Goal: Task Accomplishment & Management: Use online tool/utility

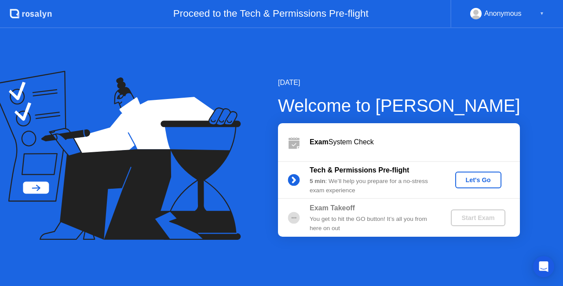
click at [512, 92] on div "[DATE] Welcome to [PERSON_NAME] Exam System Check Tech & Permissions Pre-flight…" at bounding box center [385, 156] width 270 height 159
click at [534, 279] on div "[DATE] Welcome to [PERSON_NAME] Exam System Check Tech & Permissions Pre-flight…" at bounding box center [281, 157] width 563 height 258
click at [473, 181] on div "Let's Go" at bounding box center [477, 179] width 39 height 7
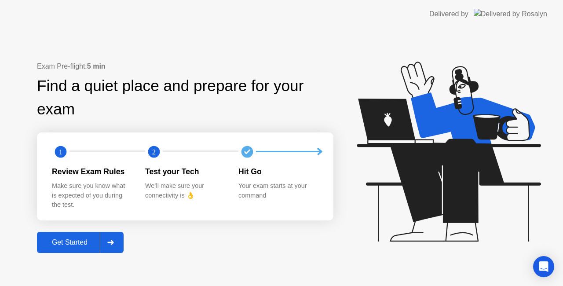
click at [89, 241] on div "Get Started" at bounding box center [70, 242] width 60 height 8
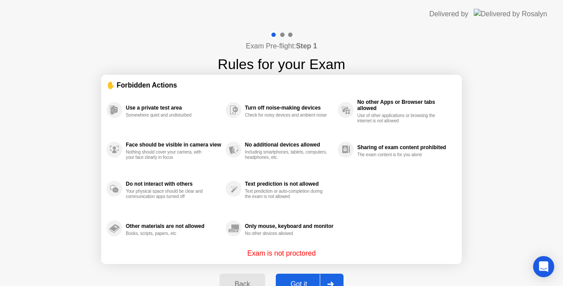
click at [291, 276] on button "Got it" at bounding box center [310, 283] width 68 height 21
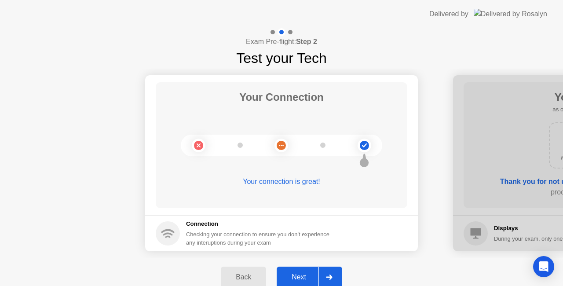
click at [291, 276] on div "Next" at bounding box center [298, 277] width 39 height 8
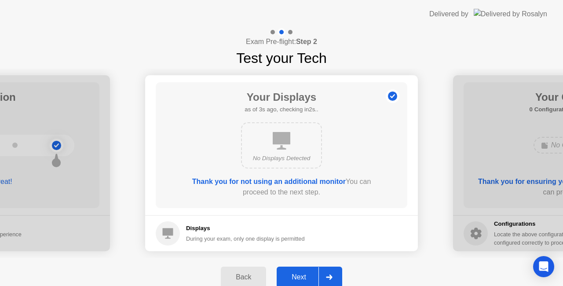
click at [279, 138] on icon at bounding box center [281, 141] width 18 height 18
click at [301, 276] on div "Next" at bounding box center [298, 277] width 39 height 8
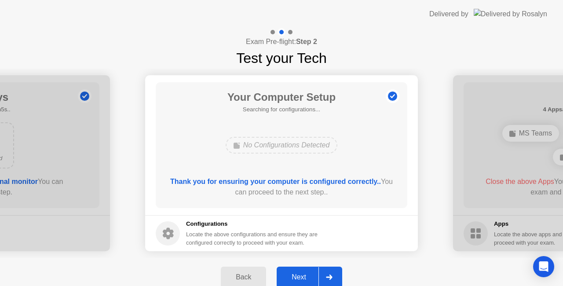
click at [301, 276] on div "Next" at bounding box center [298, 277] width 39 height 8
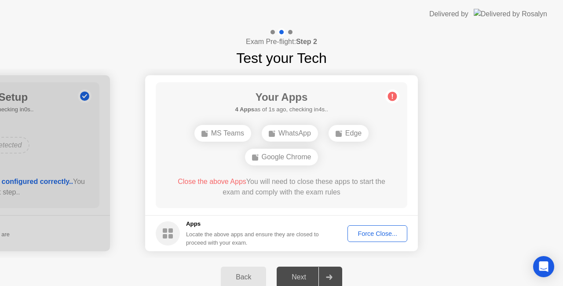
click at [377, 231] on div "Force Close..." at bounding box center [377, 233] width 54 height 7
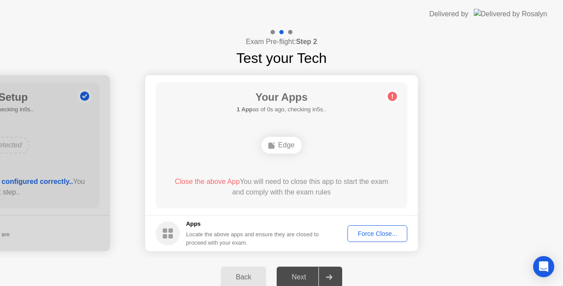
click at [373, 232] on div "Force Close..." at bounding box center [377, 233] width 54 height 7
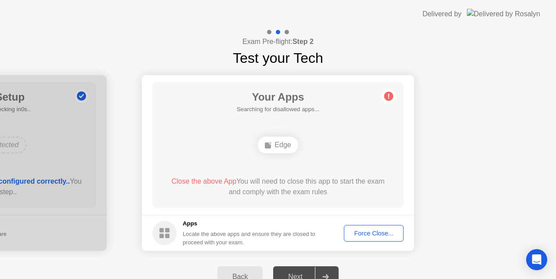
click at [369, 230] on div "Force Close..." at bounding box center [374, 233] width 54 height 7
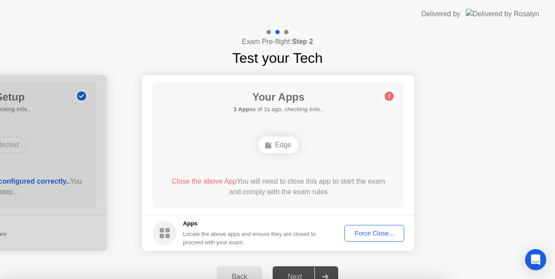
click at [482, 56] on div "Exam Pre-flight: Step 2 Test your Tech" at bounding box center [278, 48] width 556 height 40
click at [371, 234] on div "Force Close..." at bounding box center [374, 233] width 54 height 7
click at [381, 231] on div "Force Close..." at bounding box center [374, 233] width 54 height 7
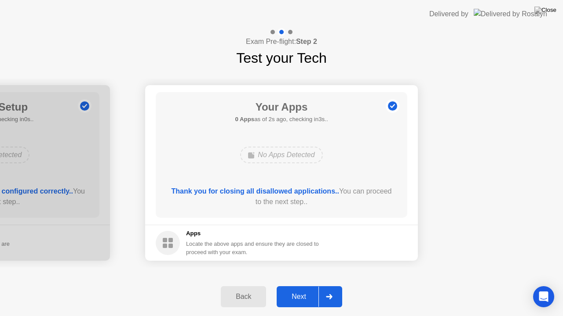
click at [297, 285] on div "Next" at bounding box center [298, 297] width 39 height 8
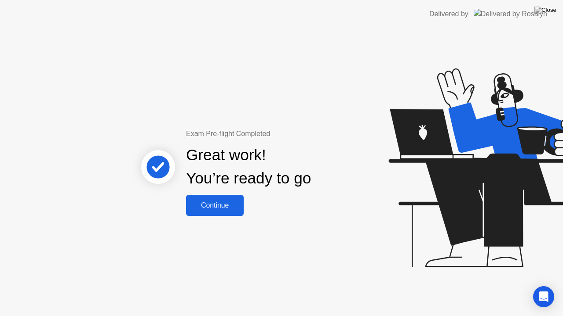
click at [221, 202] on div "Continue" at bounding box center [215, 206] width 52 height 8
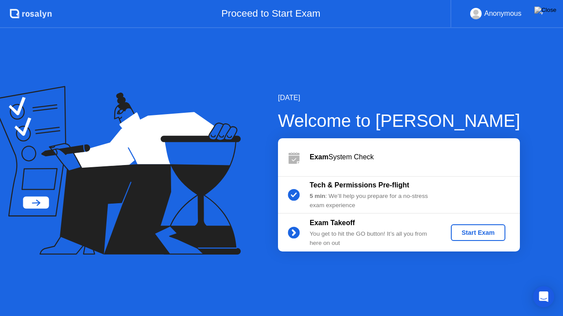
click at [475, 233] on div "Start Exam" at bounding box center [477, 232] width 47 height 7
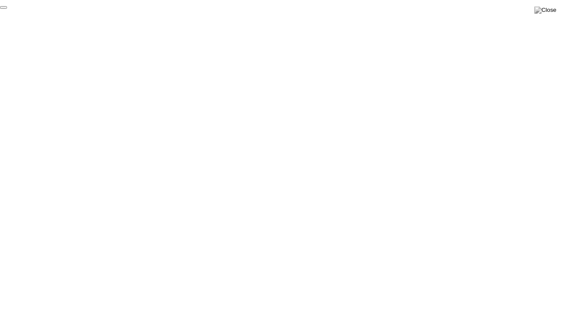
click div "End Proctoring Session"
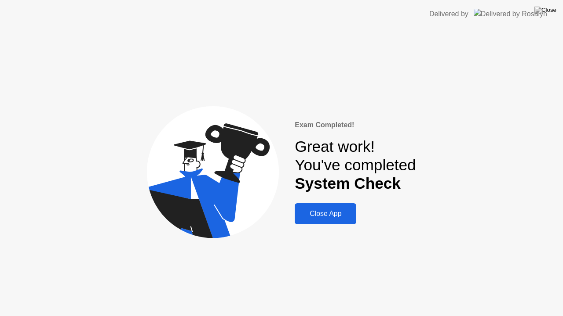
click at [337, 218] on div "Close App" at bounding box center [325, 214] width 56 height 8
